Goal: Information Seeking & Learning: Learn about a topic

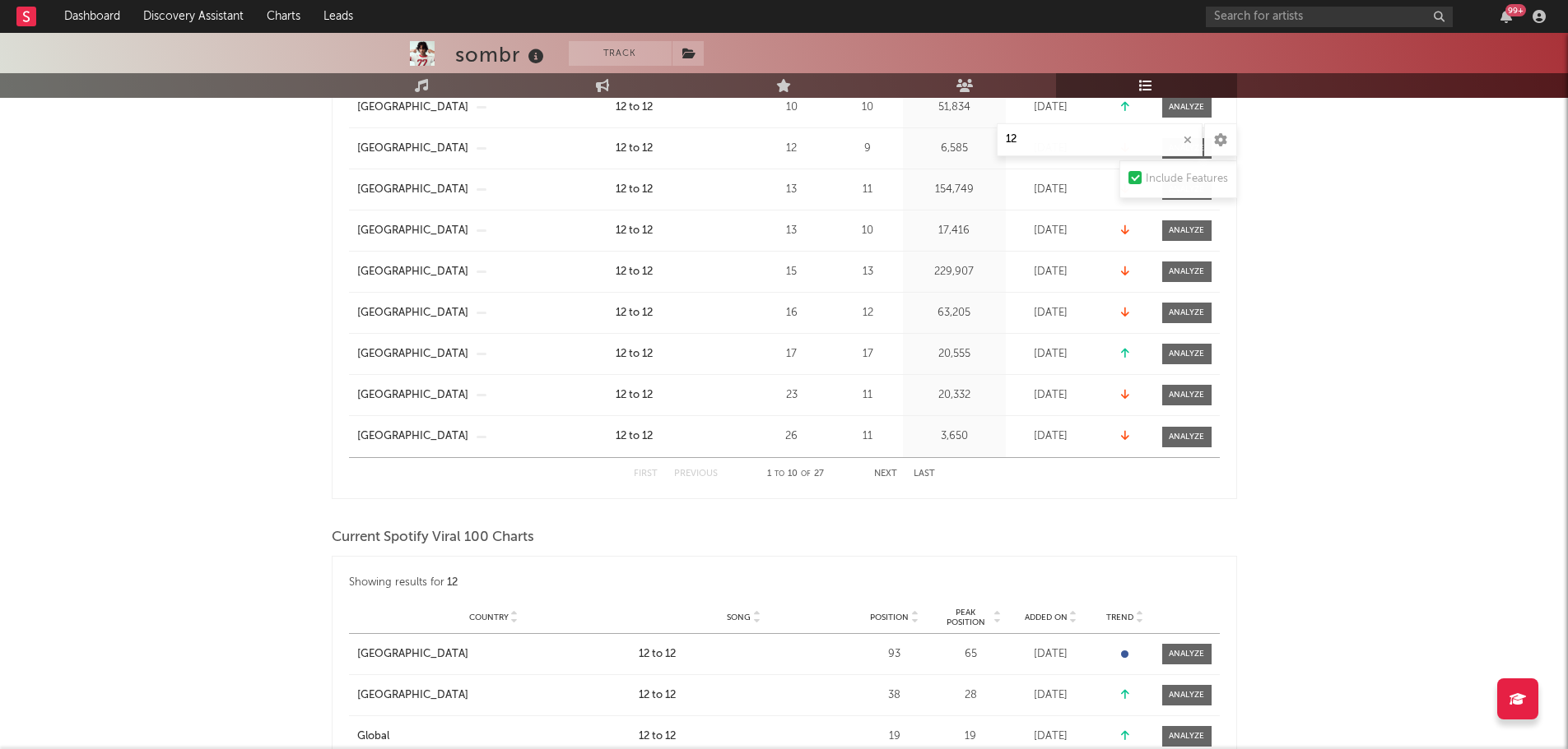
scroll to position [82, 0]
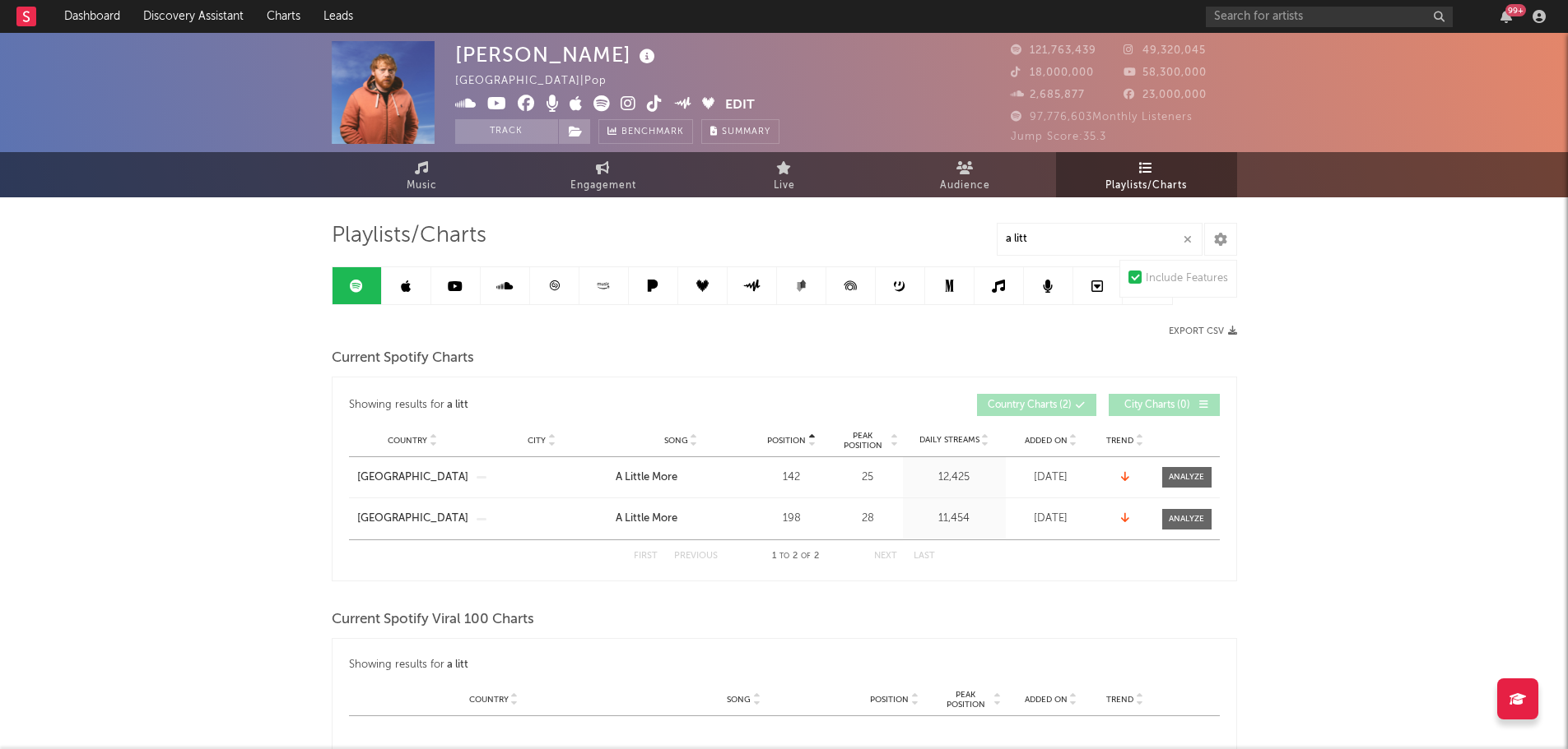
drag, startPoint x: 0, startPoint y: 0, endPoint x: 784, endPoint y: 223, distance: 815.1
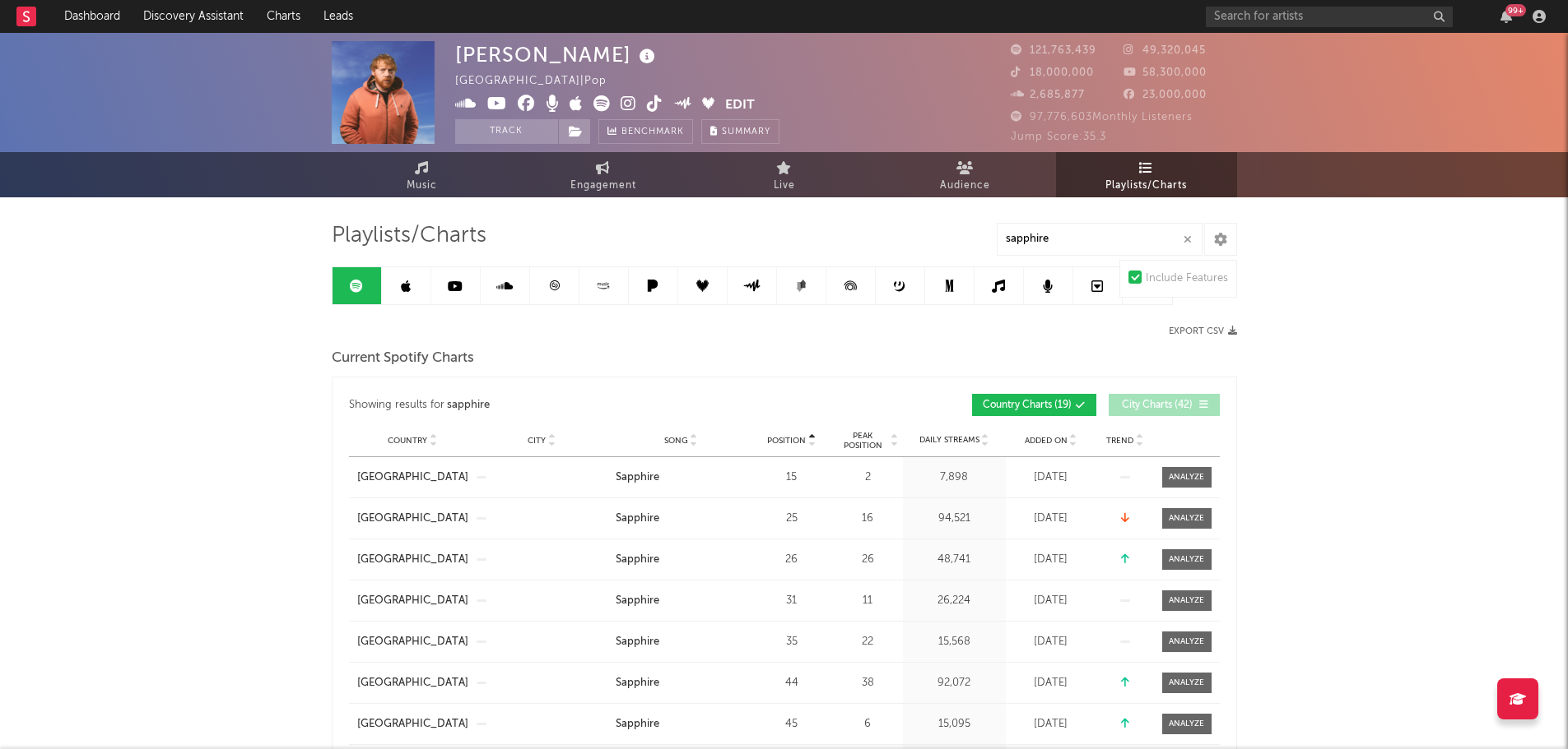
type input "sapphire"
click at [783, 442] on span "Position" at bounding box center [787, 441] width 39 height 10
click at [786, 436] on span "Position" at bounding box center [787, 441] width 39 height 10
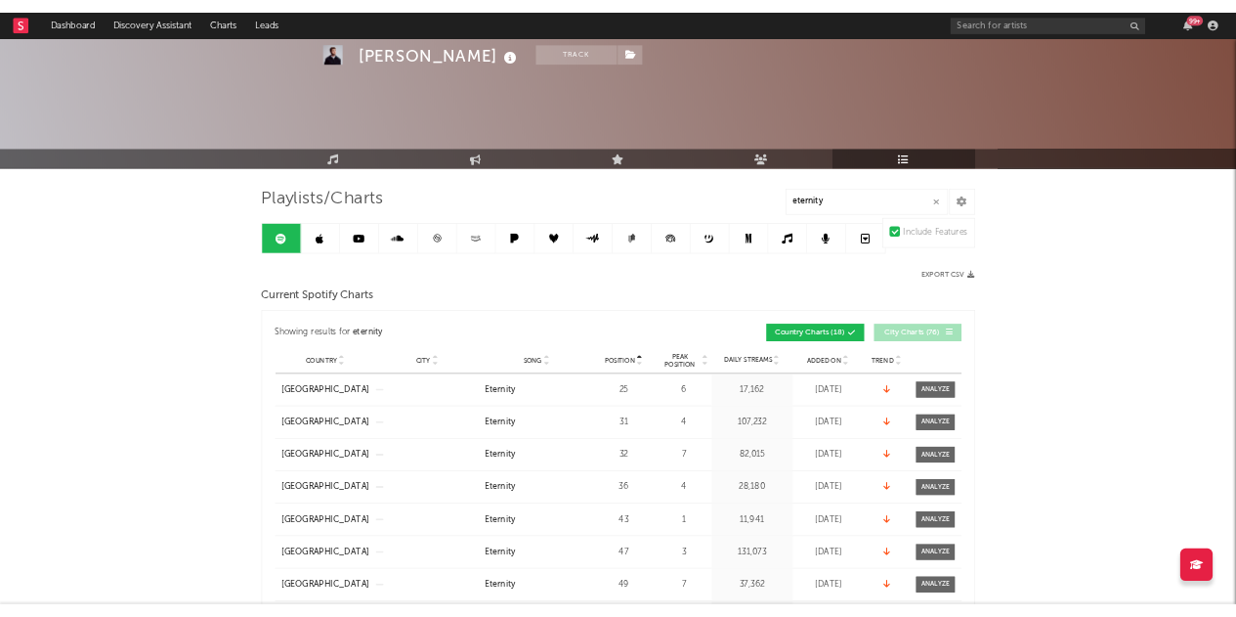
scroll to position [98, 0]
